Goal: Check status: Check status

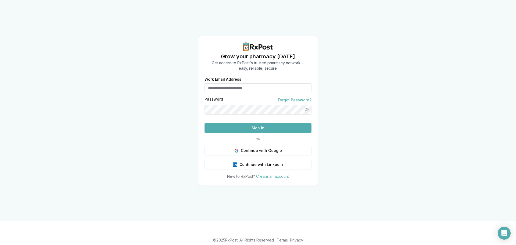
type input "**********"
click at [259, 133] on button "Sign In" at bounding box center [258, 128] width 107 height 10
click at [236, 133] on button "Sign In" at bounding box center [258, 128] width 107 height 10
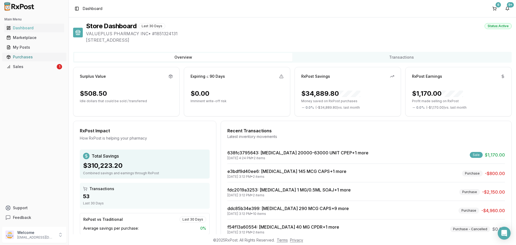
click at [27, 56] on div "Purchases" at bounding box center [34, 56] width 56 height 5
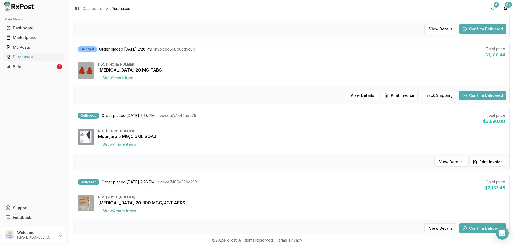
scroll to position [484, 0]
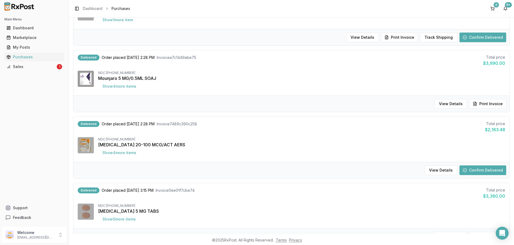
click at [483, 169] on button "Confirm Delivered" at bounding box center [483, 170] width 47 height 10
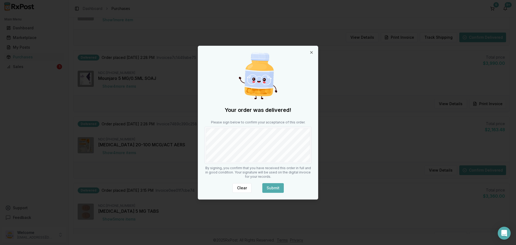
click at [280, 192] on button "Submit" at bounding box center [274, 188] width 22 height 10
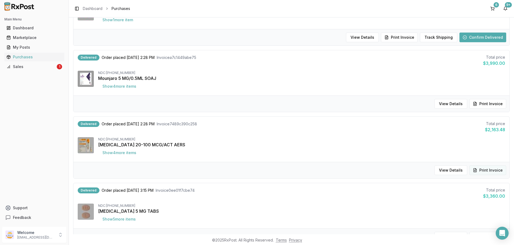
click at [479, 168] on button "Print Invoice" at bounding box center [488, 170] width 37 height 10
